Goal: Use online tool/utility: Utilize a website feature to perform a specific function

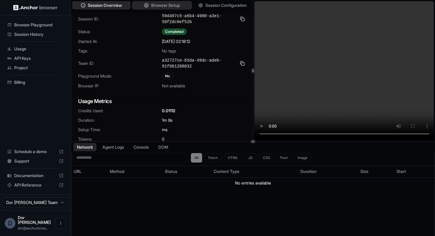
click at [168, 3] on span "Browser Setup" at bounding box center [165, 5] width 29 height 6
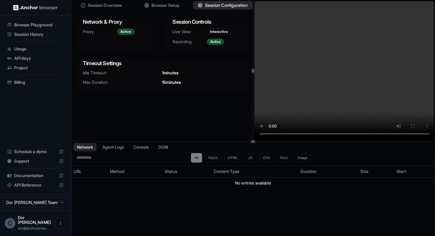
click at [209, 4] on span "Session Configuration" at bounding box center [226, 5] width 43 height 6
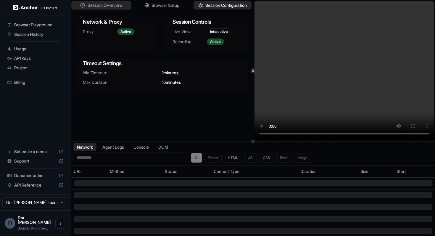
click at [116, 7] on span "Session Overview" at bounding box center [105, 5] width 35 height 6
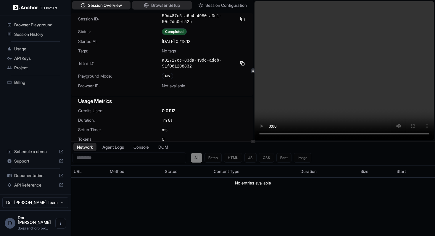
click at [168, 6] on span "Browser Setup" at bounding box center [165, 5] width 29 height 6
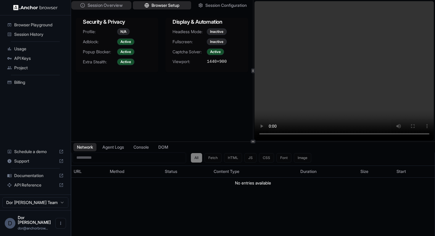
click at [101, 7] on span "Session Overview" at bounding box center [105, 5] width 35 height 6
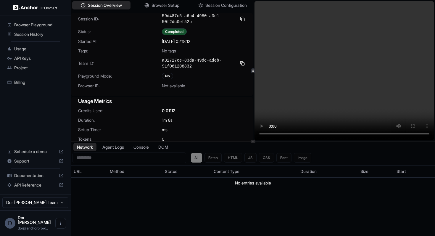
click at [233, 41] on div "10/5/2025, 02:18:12" at bounding box center [204, 41] width 84 height 6
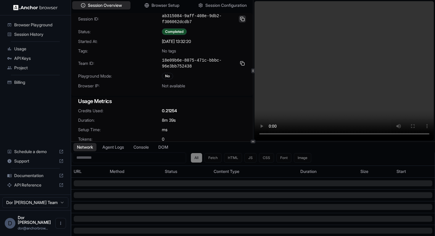
click at [242, 19] on button at bounding box center [242, 18] width 7 height 7
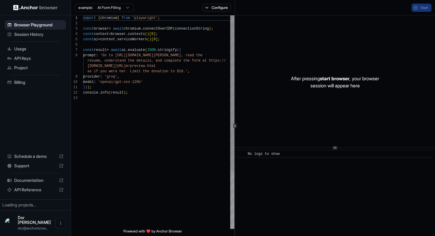
scroll to position [37, 0]
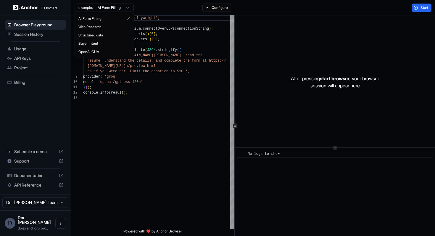
click at [99, 8] on html "Browser Playground Session History Usage API Keys Project Billing Schedule a de…" at bounding box center [217, 118] width 435 height 236
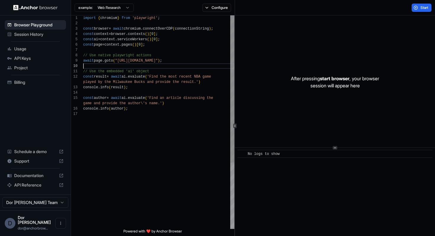
scroll to position [48, 0]
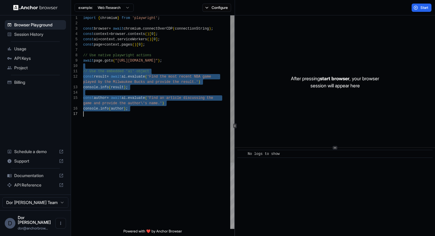
drag, startPoint x: 115, startPoint y: 65, endPoint x: 113, endPoint y: 170, distance: 104.2
click at [113, 170] on div "import { chromium } from 'playwright' ; const browser = await chromium . connec…" at bounding box center [158, 169] width 151 height 309
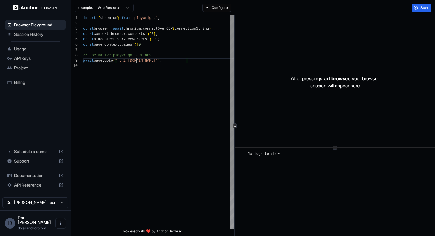
scroll to position [43, 0]
drag, startPoint x: 137, startPoint y: 61, endPoint x: 181, endPoint y: 60, distance: 44.1
click at [181, 60] on div "import { chromium } from 'playwright' ; const browser = await chromium . connec…" at bounding box center [158, 145] width 151 height 261
type textarea "**********"
click at [220, 10] on button "Configure" at bounding box center [216, 8] width 29 height 8
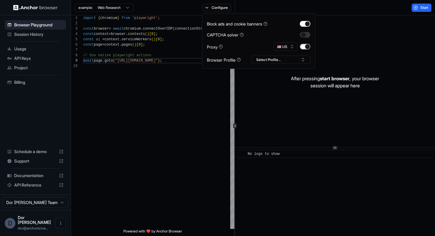
click at [305, 44] on button "button" at bounding box center [305, 47] width 11 height 6
click at [306, 33] on button "button" at bounding box center [305, 35] width 11 height 6
click at [289, 43] on button "🇺🇸 US" at bounding box center [286, 47] width 24 height 8
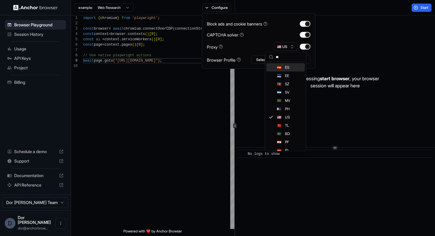
type input "**"
click at [283, 65] on div "🇪🇸 ES" at bounding box center [285, 67] width 38 height 8
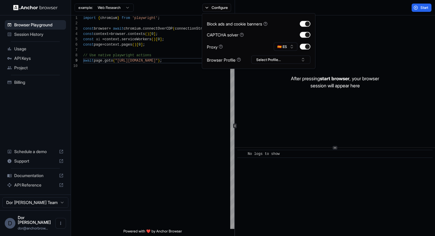
click at [350, 10] on div "Start" at bounding box center [335, 7] width 200 height 15
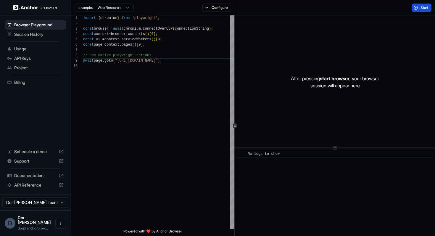
click at [419, 8] on button "Start" at bounding box center [422, 8] width 20 height 8
click at [421, 7] on span "Start" at bounding box center [425, 7] width 8 height 5
click at [417, 7] on button "Start" at bounding box center [422, 8] width 20 height 8
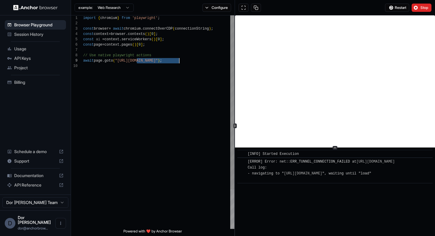
drag, startPoint x: 136, startPoint y: 61, endPoint x: 179, endPoint y: 61, distance: 43.2
click at [179, 61] on div "import { chromium } from 'playwright' ; const browser = await chromium . connec…" at bounding box center [158, 145] width 151 height 261
type textarea "**********"
click at [353, 213] on div "​ [INFO] Started Execution ​ [ERROR] Error: net::ERR_TUNNEL_CONNECTION_FAILED a…" at bounding box center [335, 192] width 200 height 88
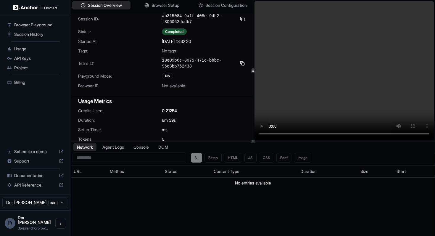
click at [244, 145] on div "Network Agent Logs Console DOM" at bounding box center [253, 147] width 364 height 11
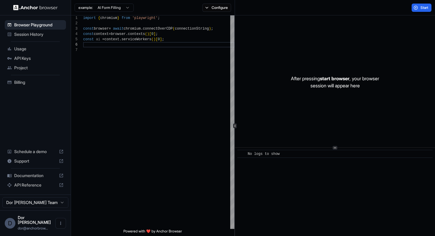
scroll to position [27, 0]
